Goal: Task Accomplishment & Management: Manage account settings

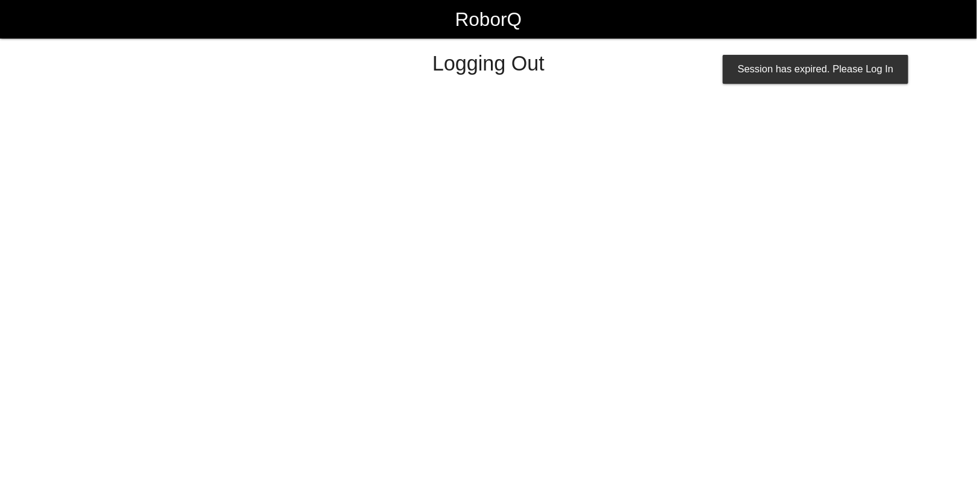
select select "Worker"
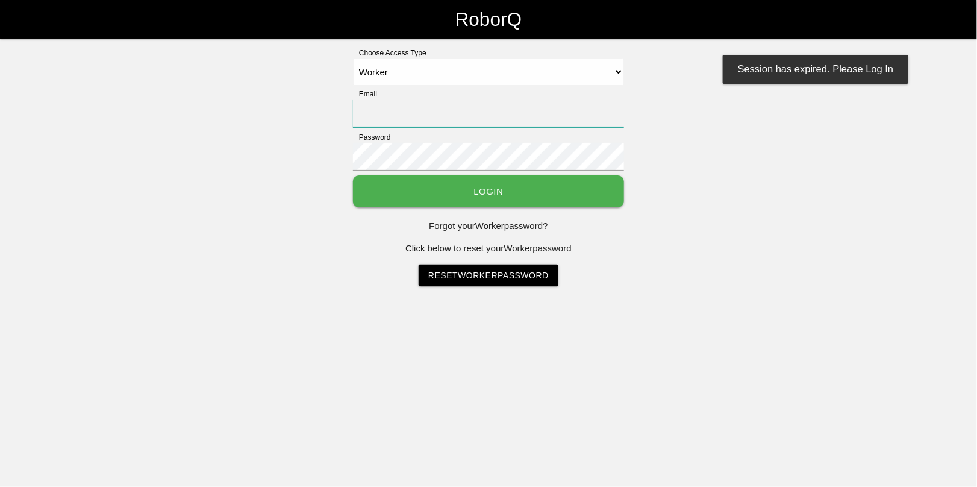
type input "[EMAIL_ADDRESS][DOMAIN_NAME]"
click at [480, 190] on button "Login" at bounding box center [488, 191] width 271 height 32
